Goal: Task Accomplishment & Management: Manage account settings

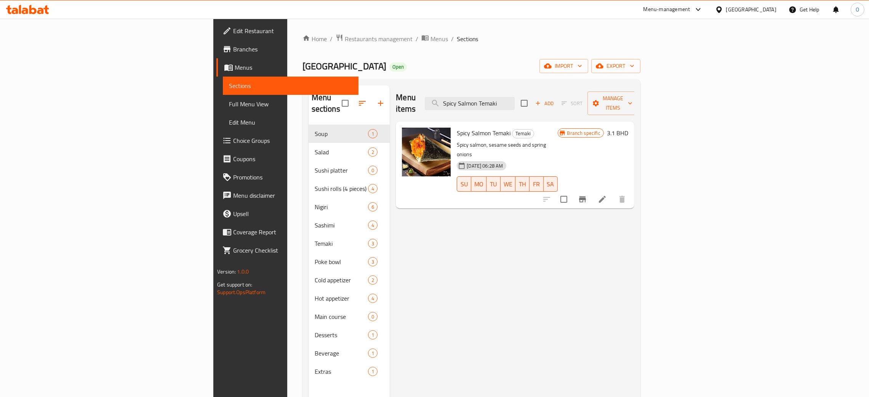
click at [762, 10] on div "[GEOGRAPHIC_DATA]" at bounding box center [751, 9] width 50 height 8
click at [689, 81] on div "[GEOGRAPHIC_DATA]" at bounding box center [719, 76] width 114 height 18
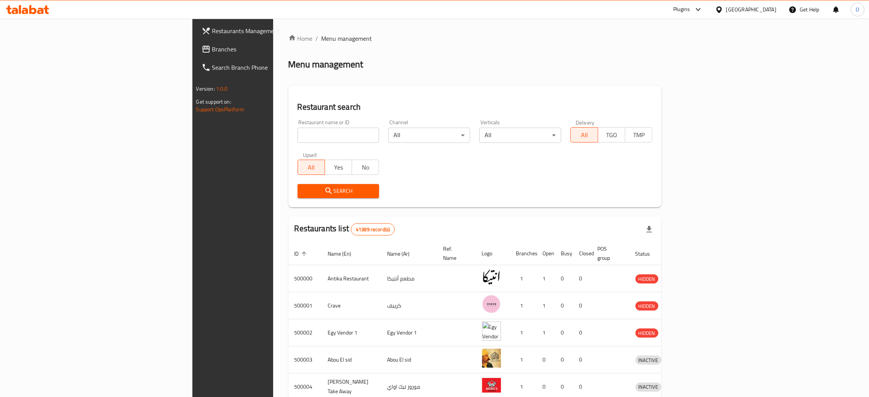
click at [298, 133] on input "search" at bounding box center [339, 135] width 82 height 15
paste input "[PERSON_NAME]’s"
type input "[PERSON_NAME]’s"
click button "Search" at bounding box center [339, 191] width 82 height 14
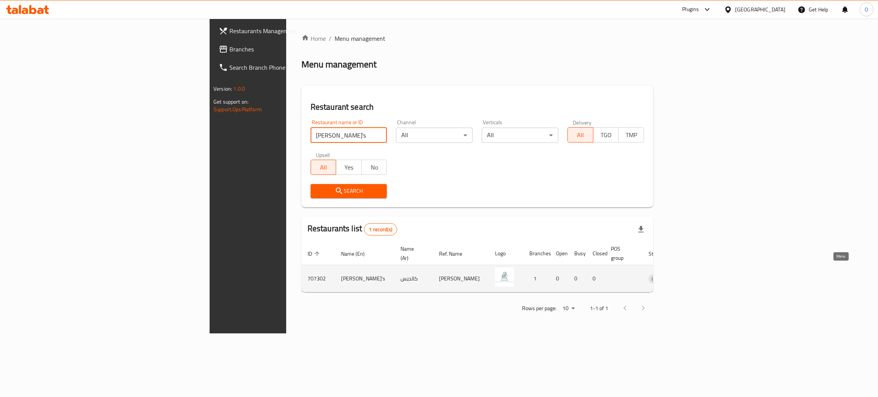
click at [699, 276] on icon "enhanced table" at bounding box center [694, 279] width 8 height 6
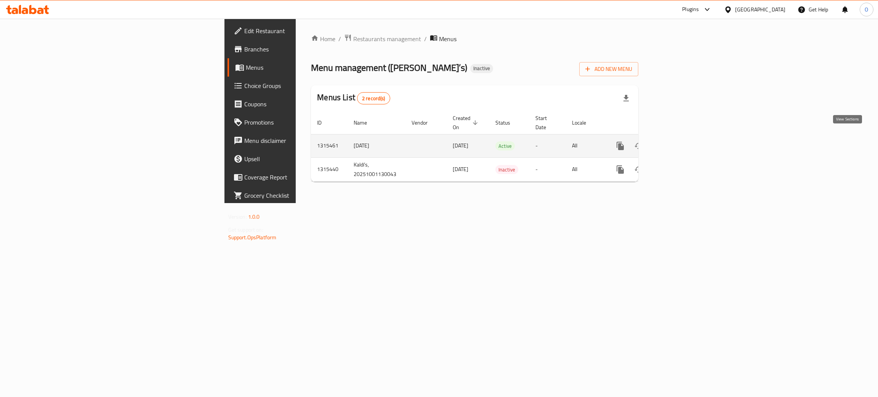
click at [680, 141] on icon "enhanced table" at bounding box center [675, 145] width 9 height 9
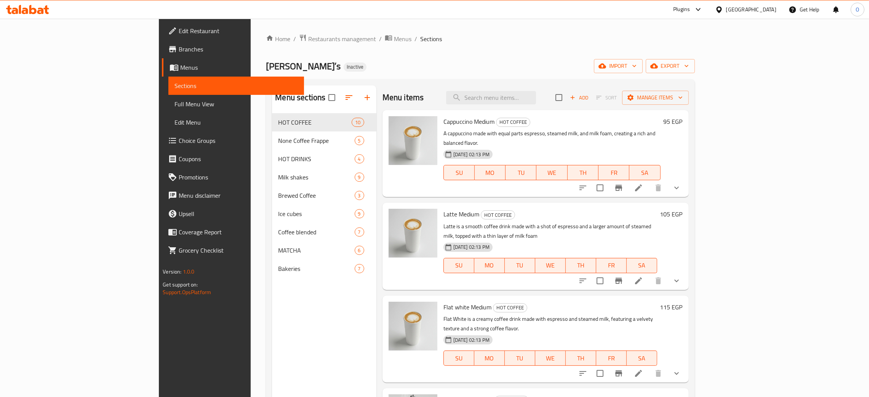
drag, startPoint x: 372, startPoint y: 50, endPoint x: 381, endPoint y: 54, distance: 10.1
click at [372, 50] on div "Home / Restaurants management / Menus / Sections Kaldi’s Inactive import export…" at bounding box center [480, 261] width 429 height 455
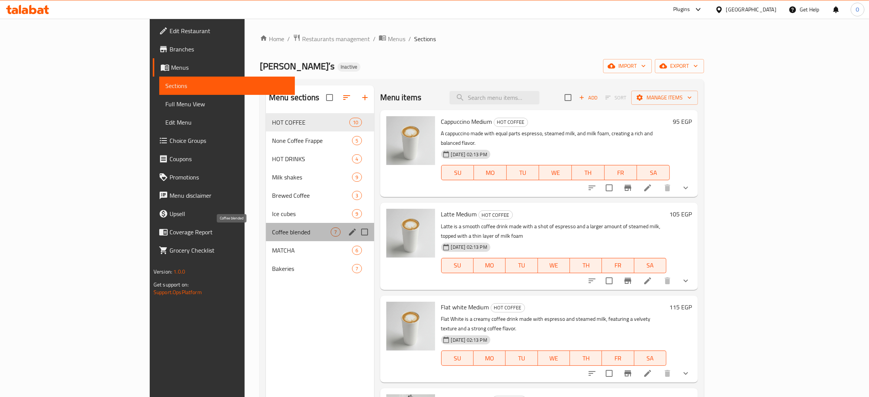
click at [272, 235] on span "Coffee blended" at bounding box center [301, 232] width 59 height 9
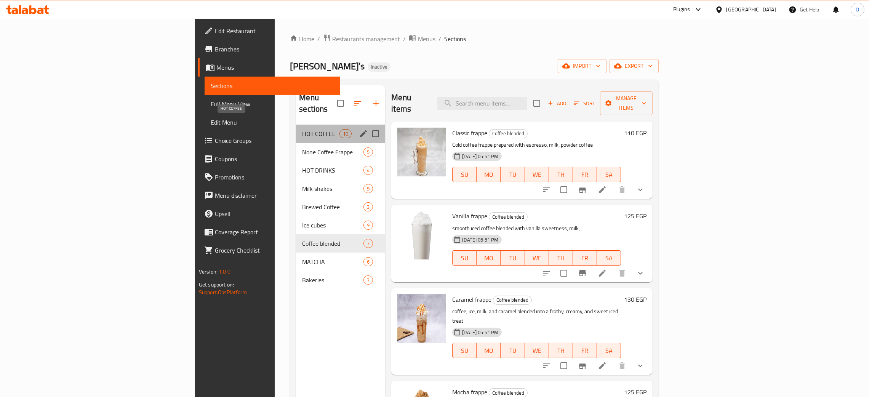
click at [302, 129] on span "HOT COFFEE" at bounding box center [320, 133] width 37 height 9
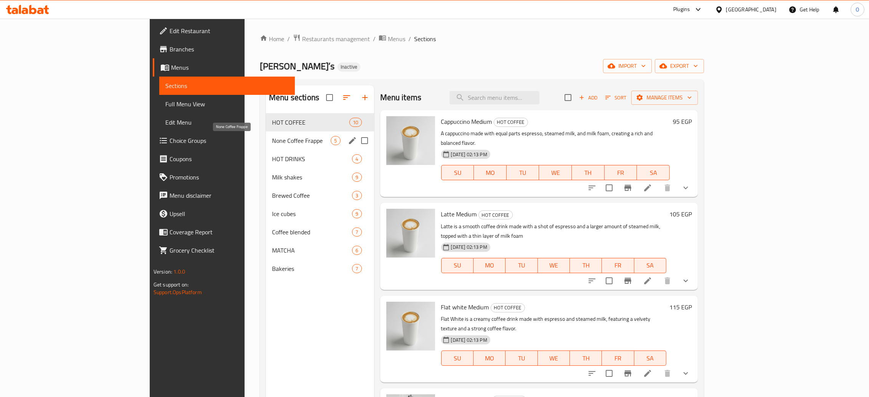
click at [272, 143] on span "None Coffee Frappe" at bounding box center [301, 140] width 59 height 9
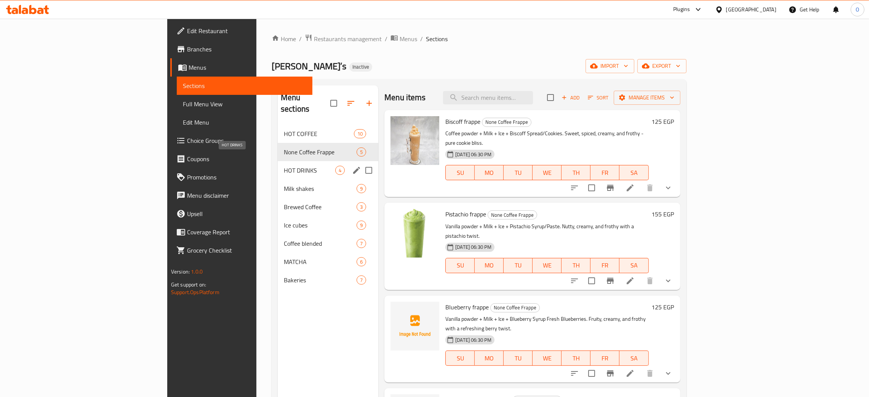
click at [284, 166] on span "HOT DRINKS" at bounding box center [309, 170] width 51 height 9
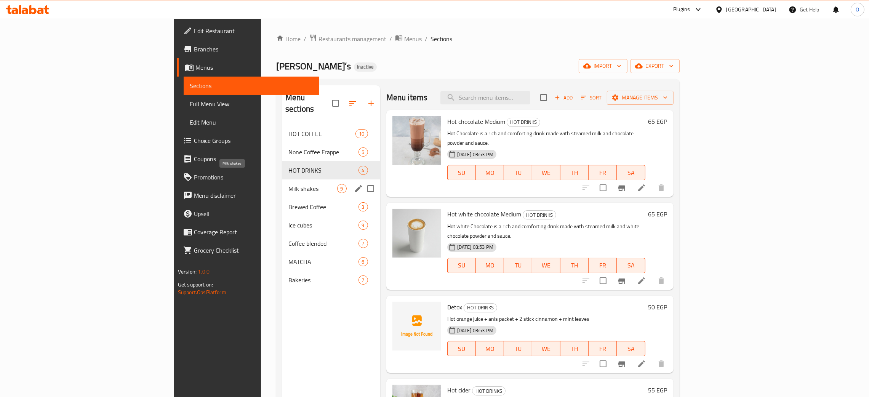
click at [289, 184] on span "Milk shakes" at bounding box center [313, 188] width 48 height 9
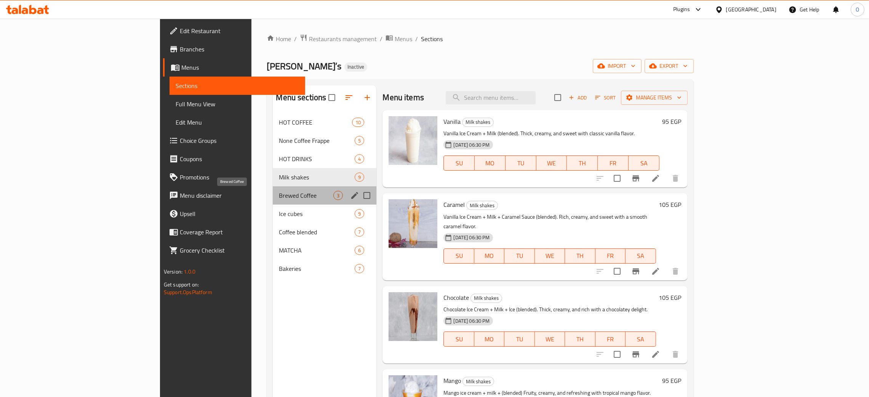
click at [279, 193] on span "Brewed Coffee" at bounding box center [306, 195] width 55 height 9
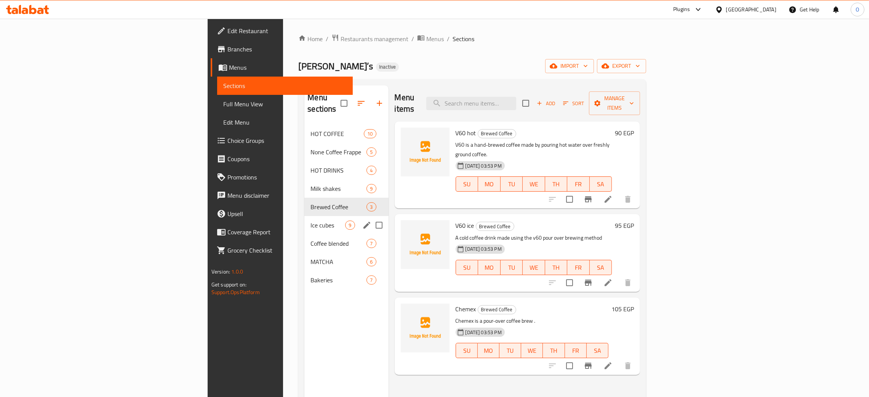
click at [305, 216] on div "Ice cubes 9" at bounding box center [347, 225] width 84 height 18
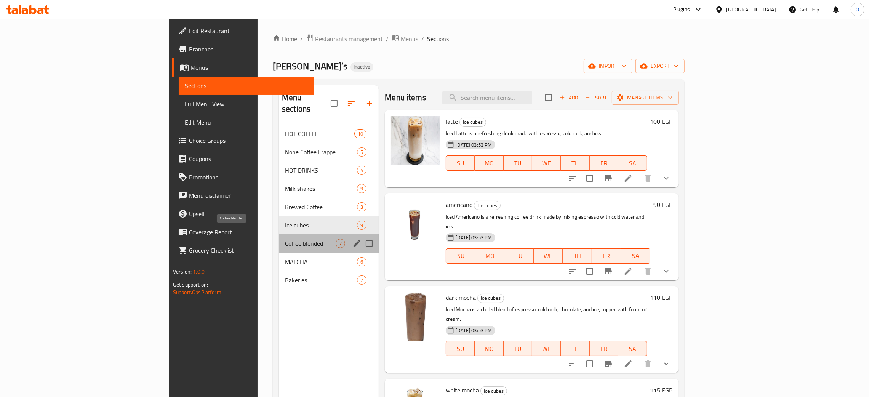
click at [285, 239] on span "Coffee blended" at bounding box center [310, 243] width 51 height 9
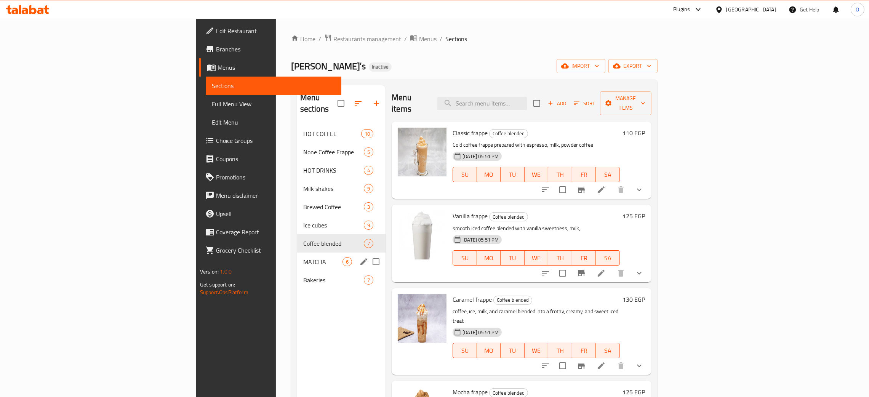
click at [297, 257] on div "MATCHA 6" at bounding box center [341, 262] width 88 height 18
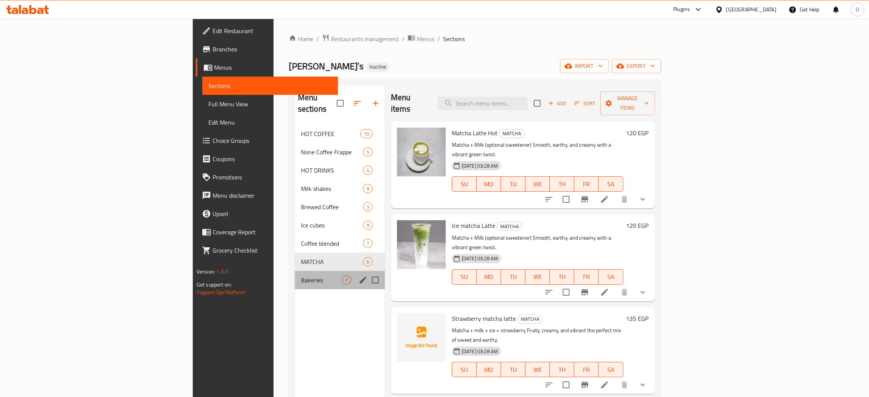
click at [295, 276] on div "Bakeries 7" at bounding box center [340, 280] width 90 height 18
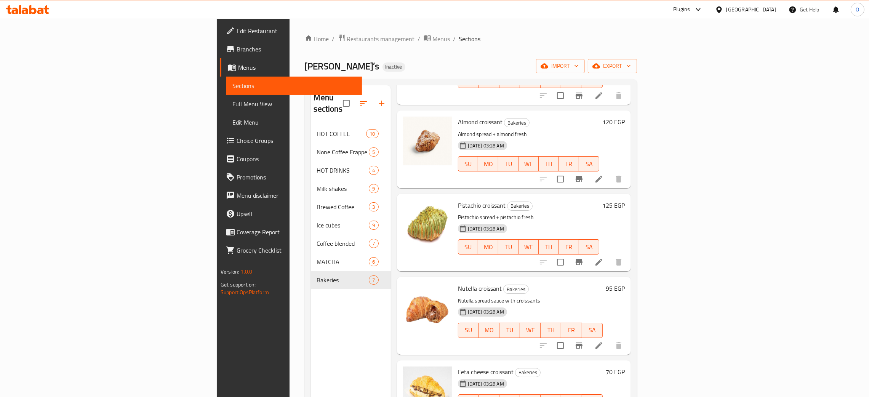
scroll to position [114, 0]
